Goal: Communication & Community: Answer question/provide support

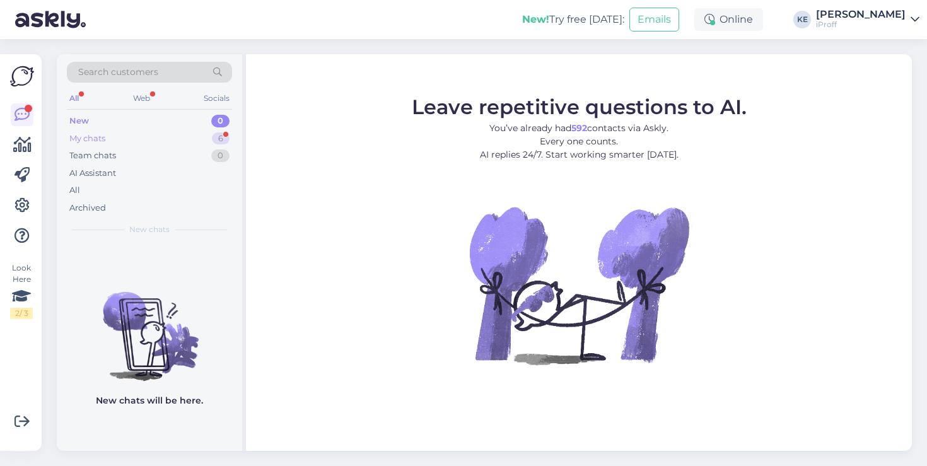
click at [190, 146] on div "My chats 6" at bounding box center [149, 139] width 165 height 18
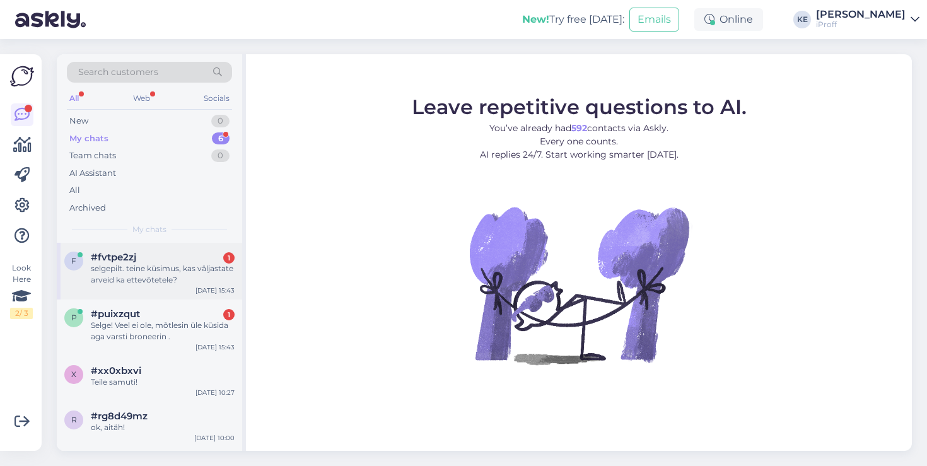
click at [117, 260] on span "#fvtpe2zj" at bounding box center [113, 257] width 45 height 11
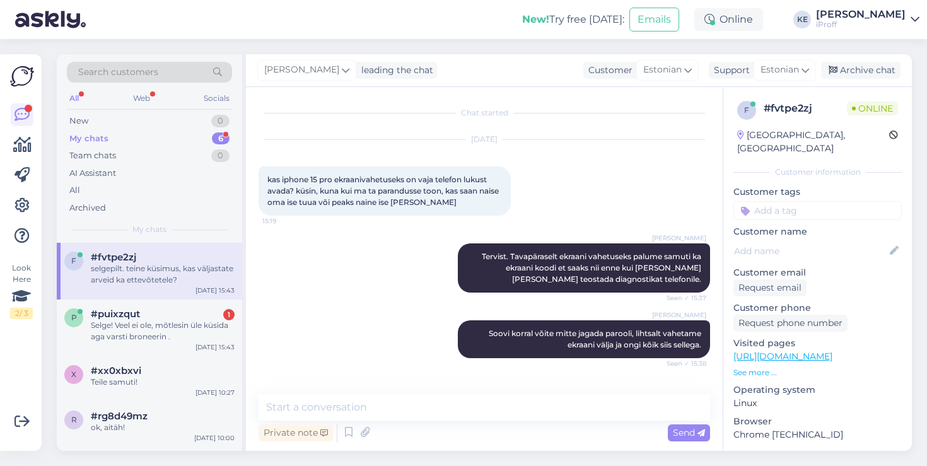
scroll to position [55, 0]
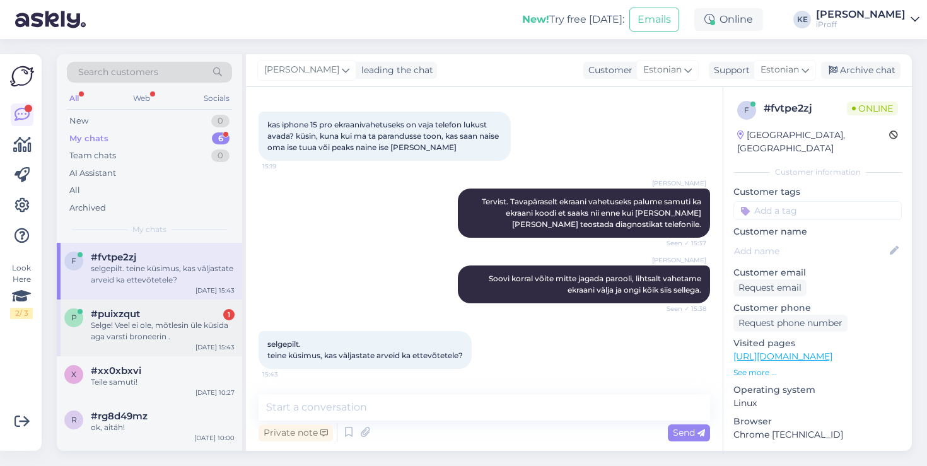
click at [186, 339] on div "Selge! Veel ei ole, mõtlesin üle küsida aga varsti broneerin ." at bounding box center [163, 331] width 144 height 23
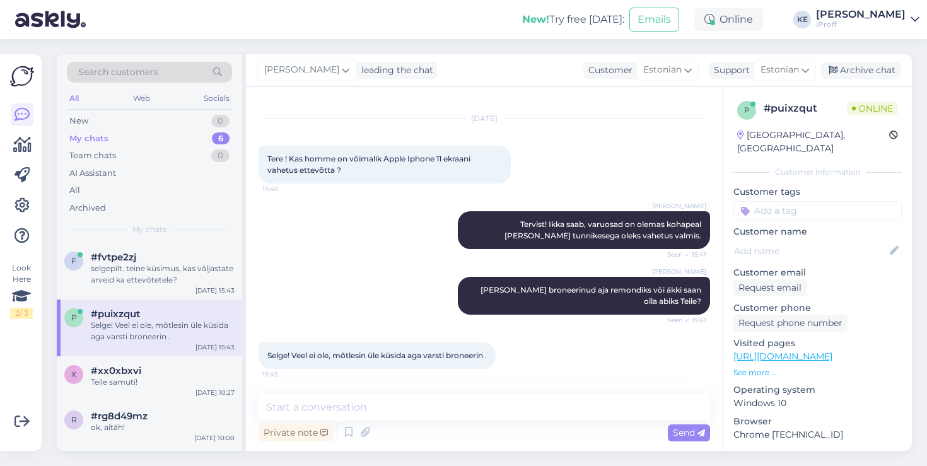
scroll to position [21, 0]
click at [179, 269] on div "selgepilt. teine küsimus, kas väljastate arveid ka ettevõtetele?" at bounding box center [163, 274] width 144 height 23
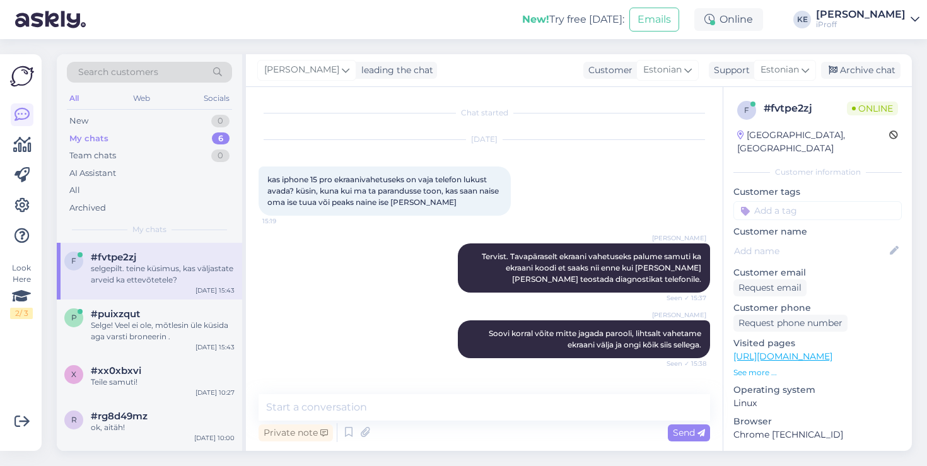
scroll to position [55, 0]
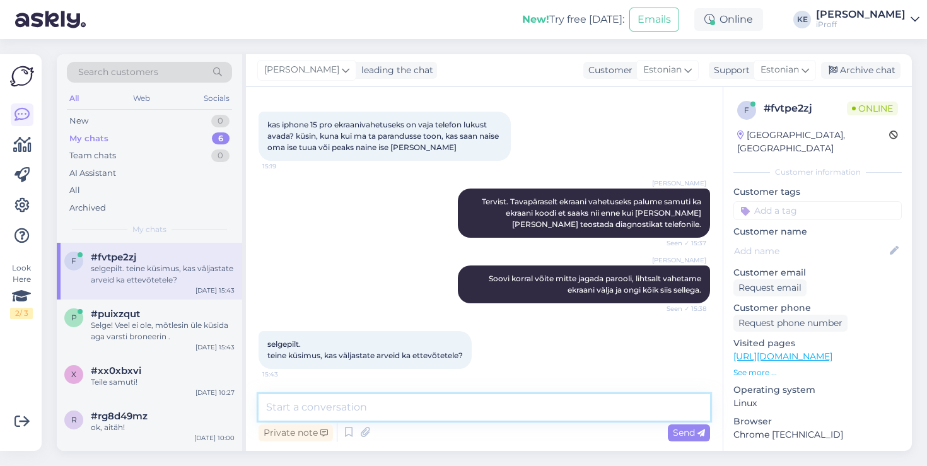
click at [466, 407] on textarea at bounding box center [485, 407] width 452 height 26
type textarea "Väljastame ettevõtetele arved samuti."
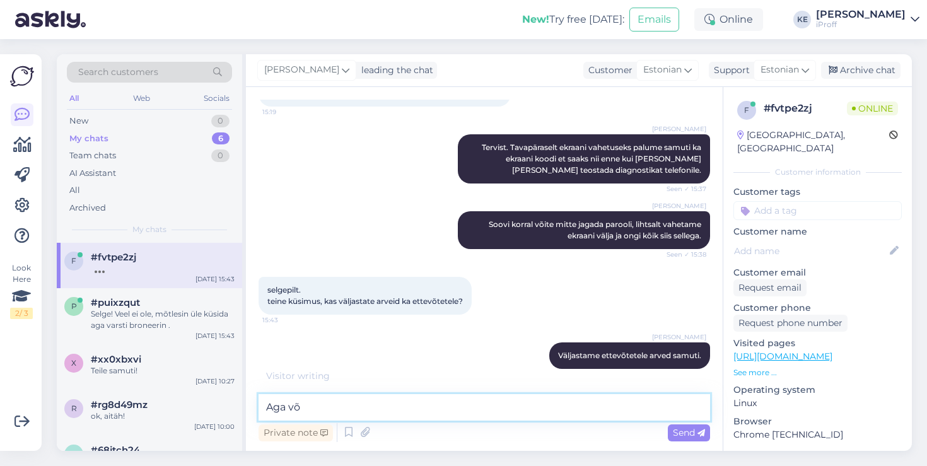
scroll to position [163, 0]
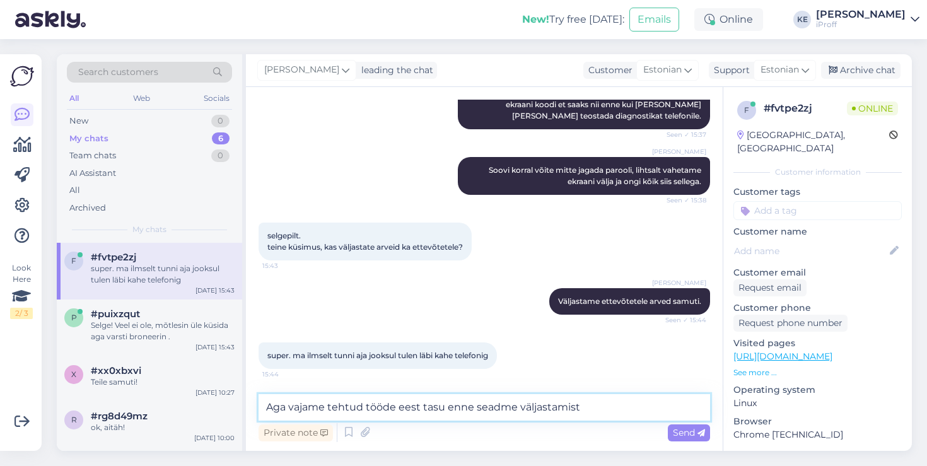
type textarea "Aga vajame tehtud tööde eest tasu enne seadme väljastamist."
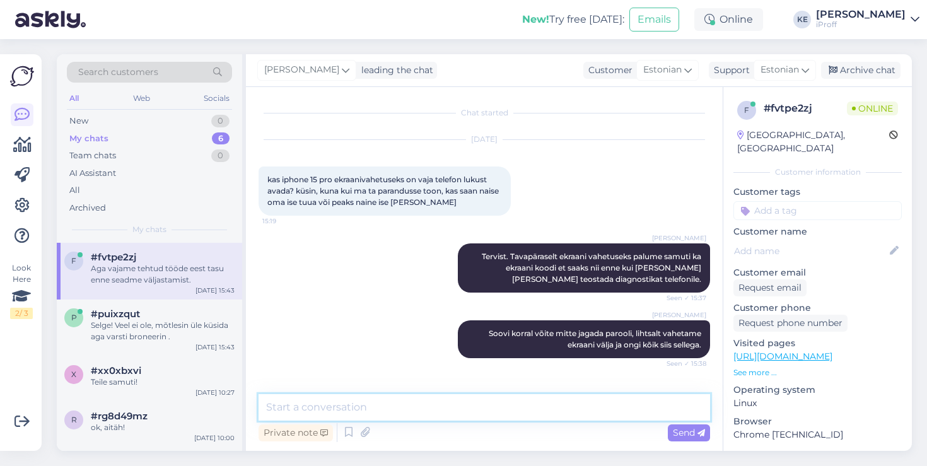
scroll to position [229, 0]
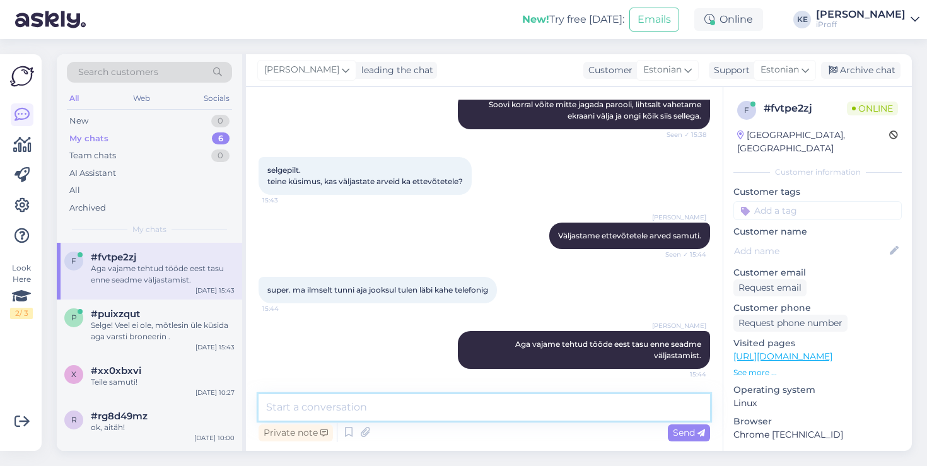
click at [385, 403] on textarea at bounding box center [485, 407] width 452 height 26
type textarea "MIllis"
type textarea "Millist"
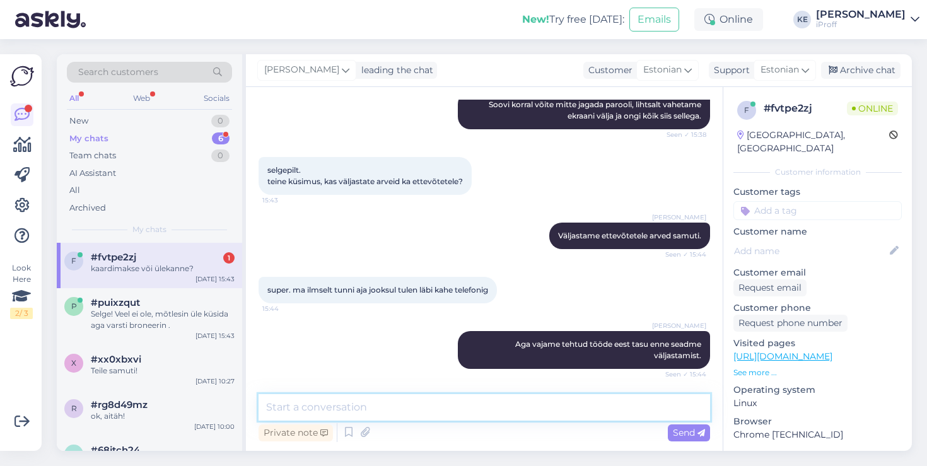
scroll to position [283, 0]
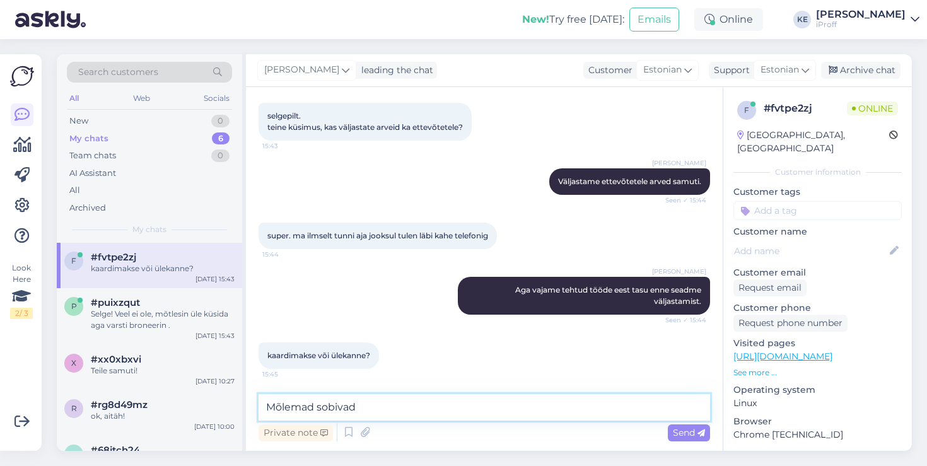
type textarea "Mõlemad sobivad."
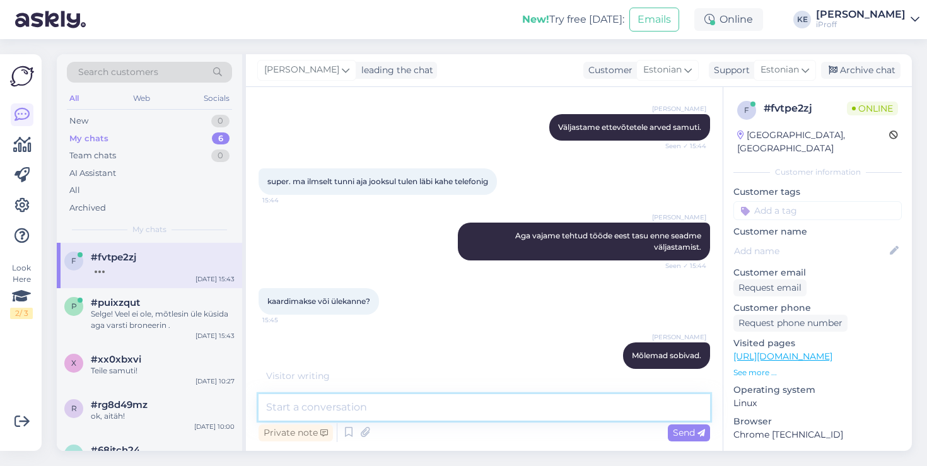
scroll to position [392, 0]
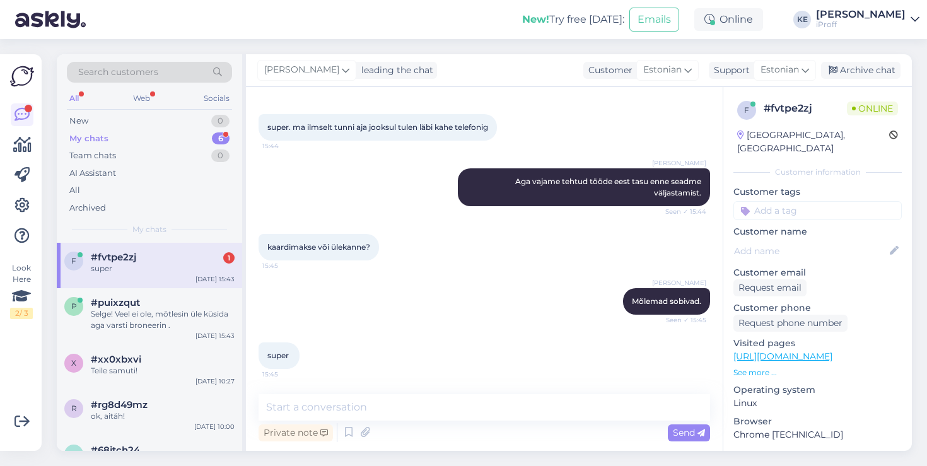
click at [209, 258] on div "#fvtpe2zj 1" at bounding box center [163, 257] width 144 height 11
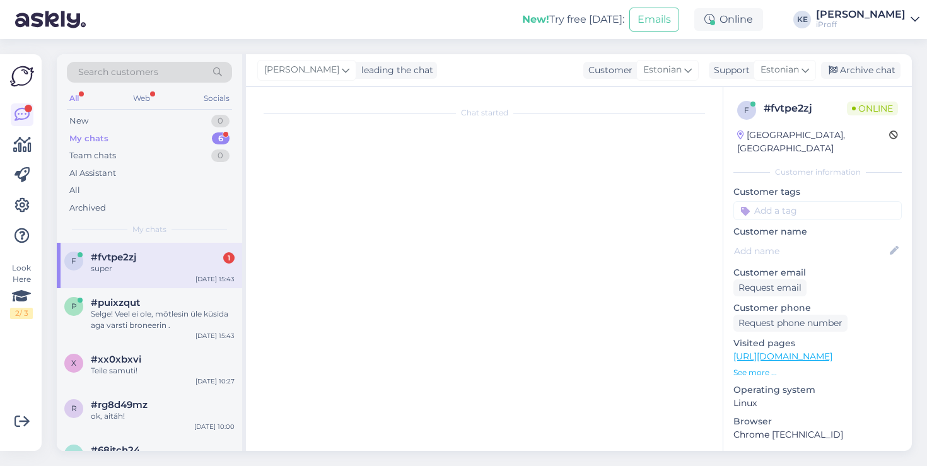
scroll to position [0, 0]
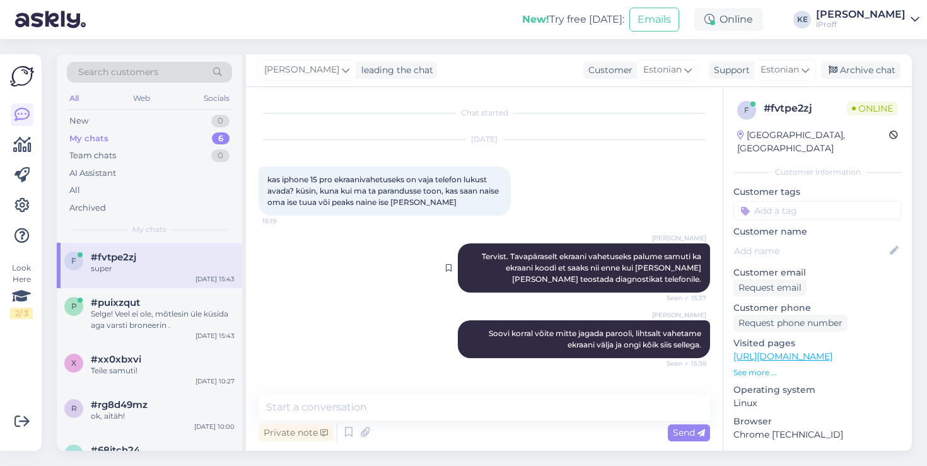
click at [455, 269] on div at bounding box center [451, 267] width 11 height 49
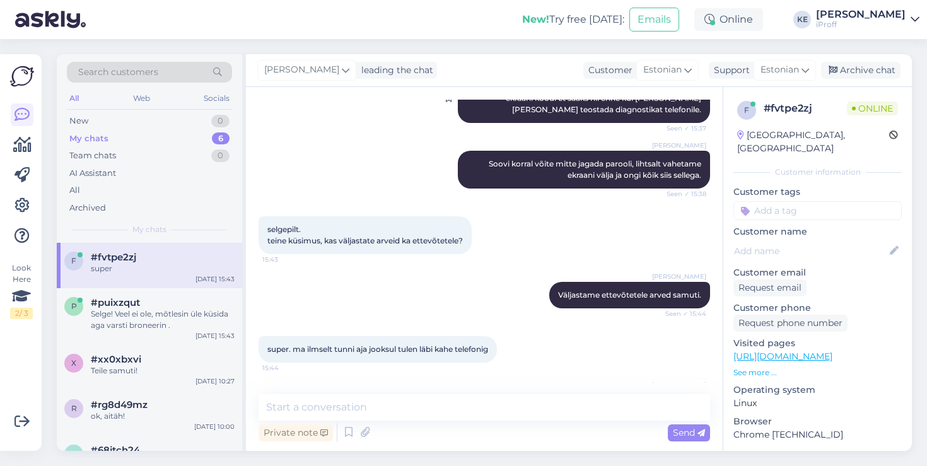
scroll to position [392, 0]
